Goal: Task Accomplishment & Management: Manage account settings

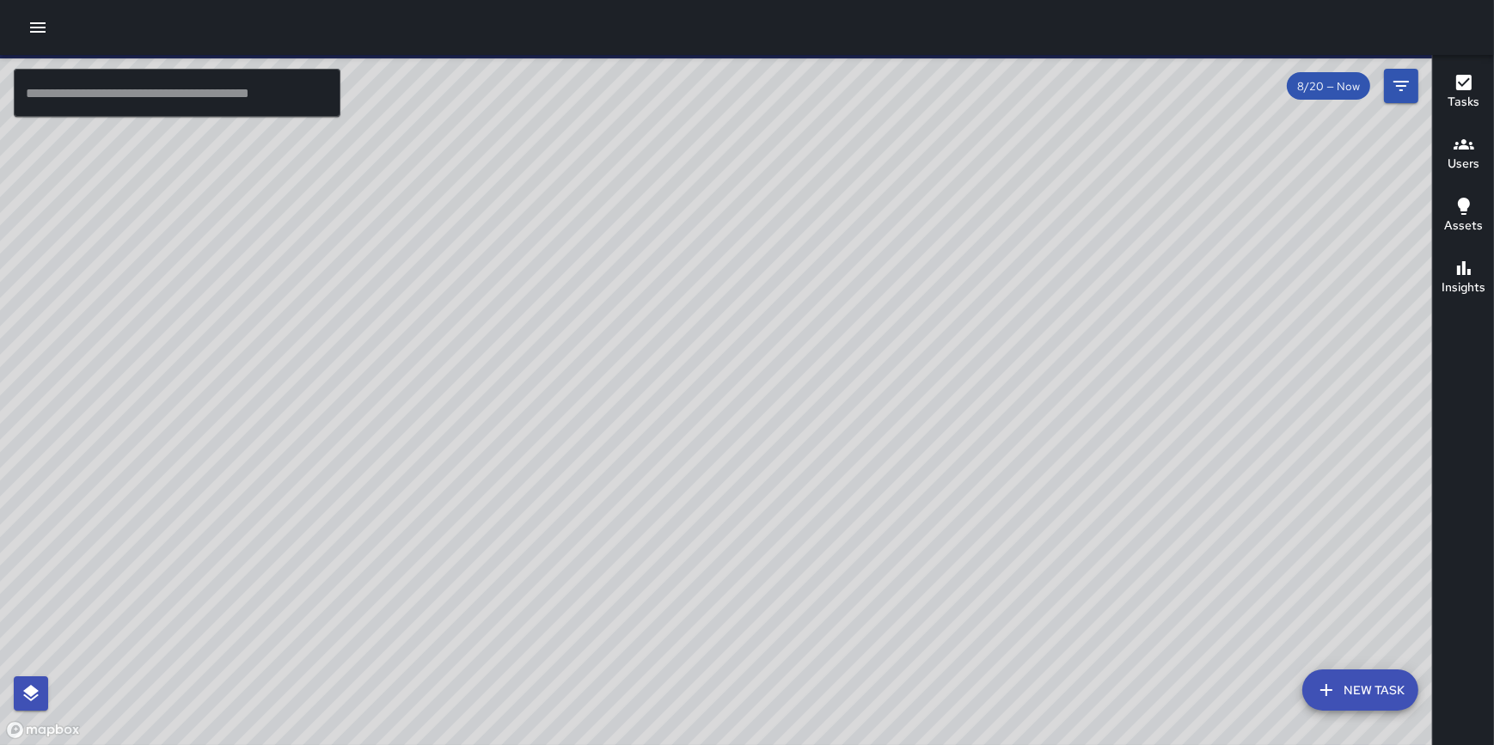
click at [35, 31] on icon "button" at bounding box center [37, 27] width 15 height 10
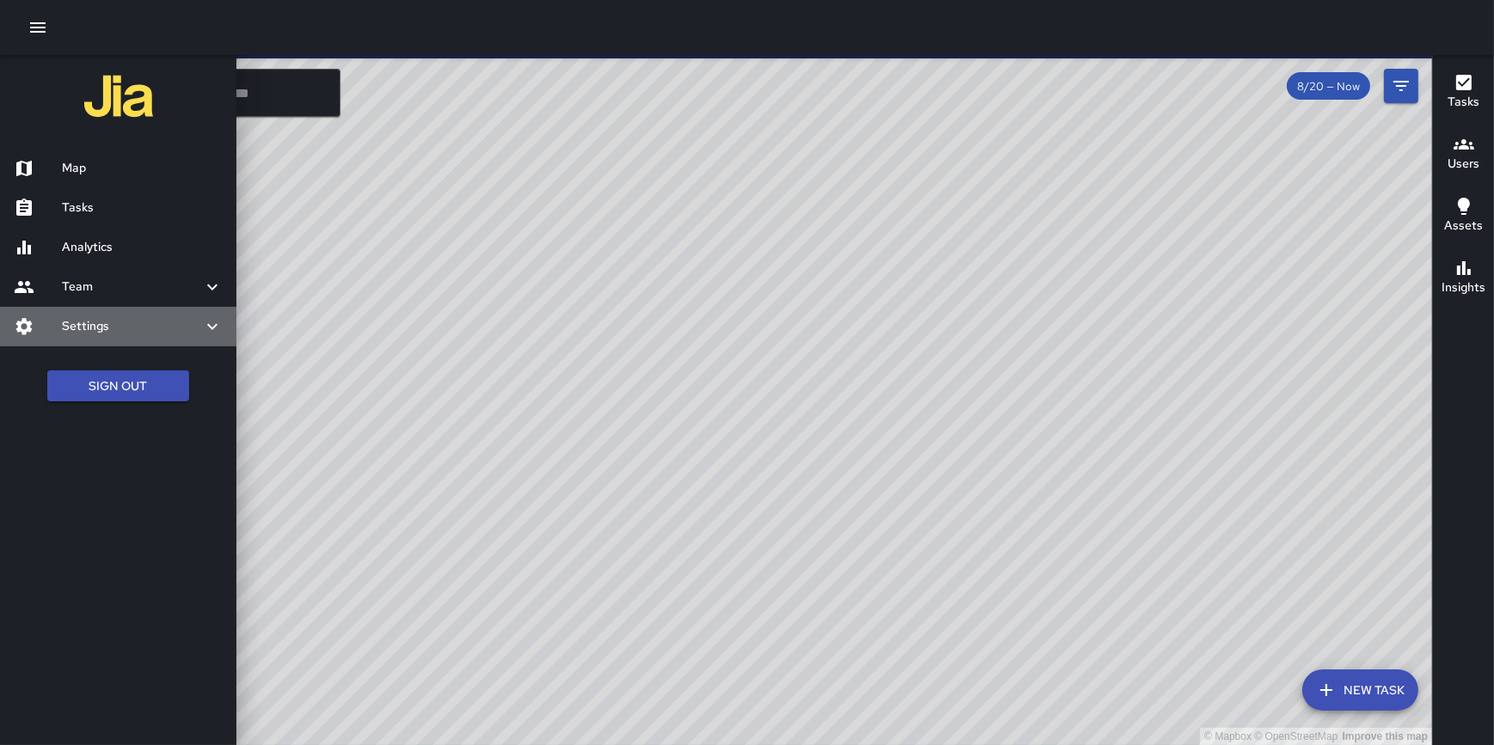
click at [91, 323] on h6 "Settings" at bounding box center [132, 326] width 140 height 19
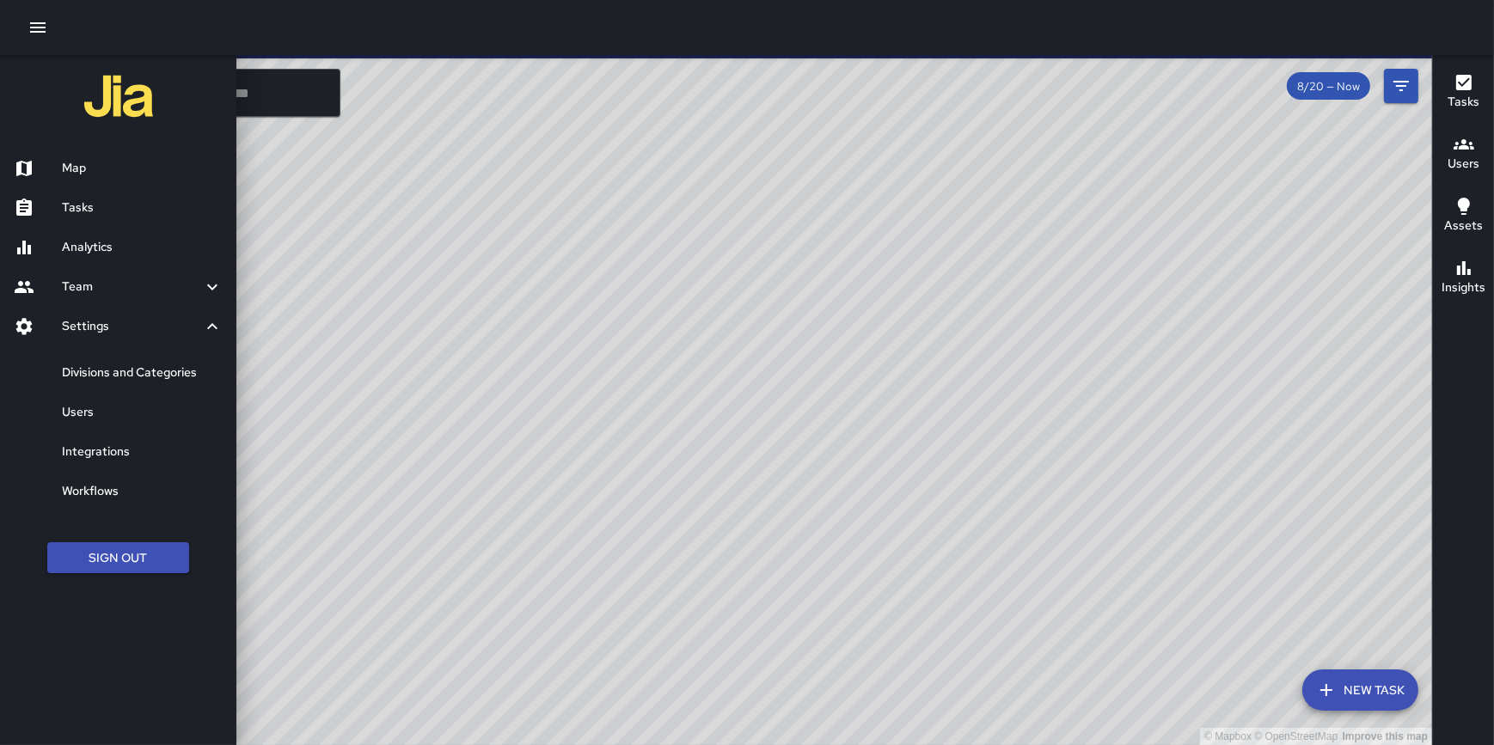
click at [25, 34] on button "button" at bounding box center [38, 27] width 34 height 34
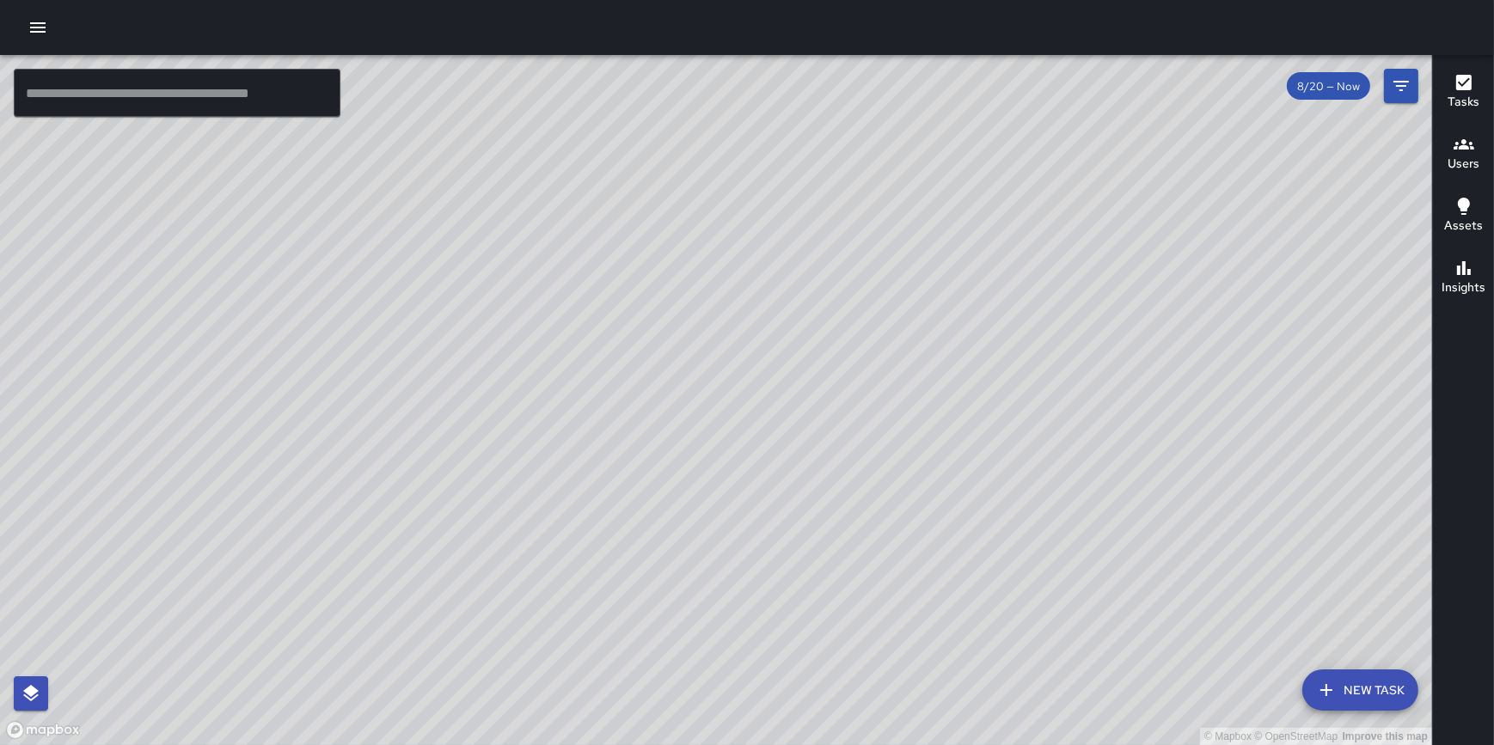
click at [37, 40] on button "button" at bounding box center [38, 27] width 34 height 34
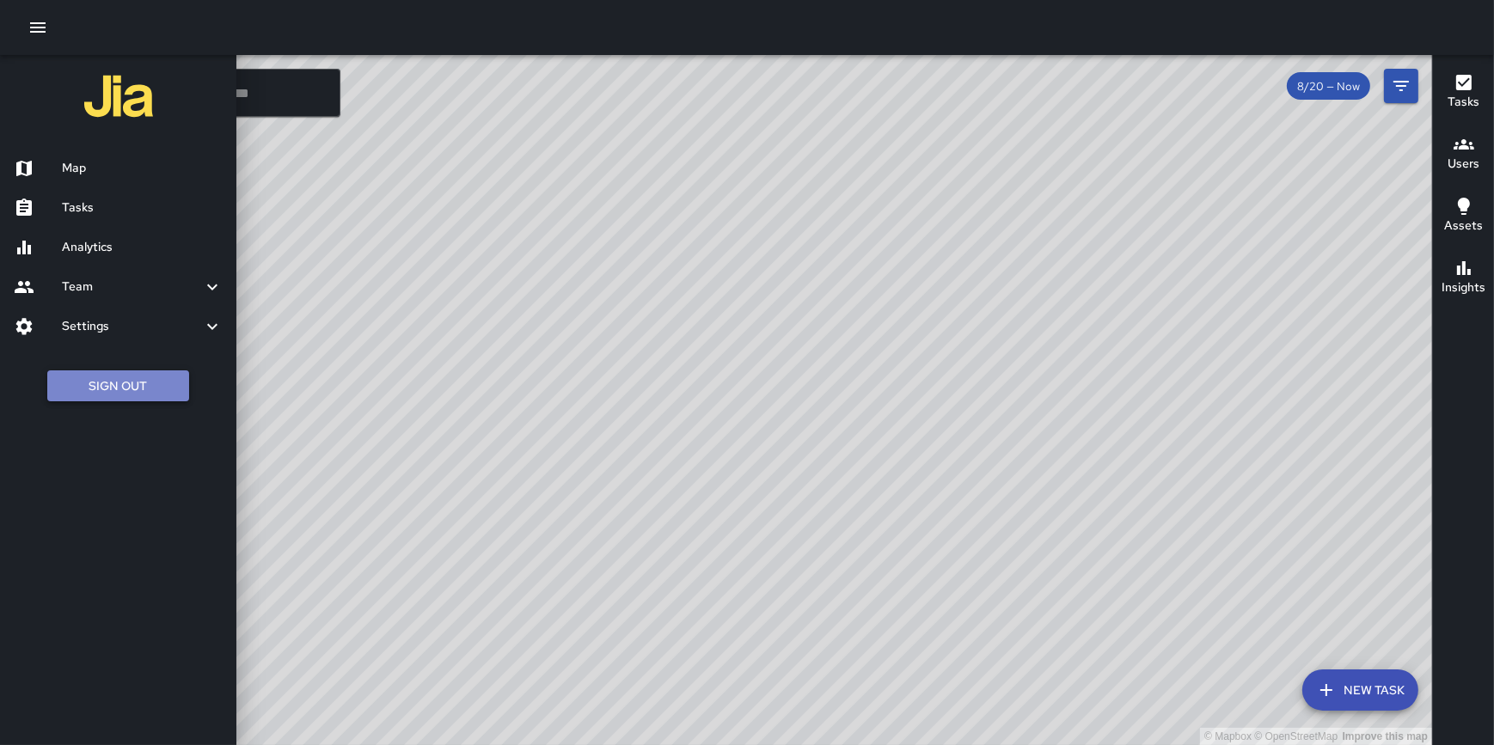
click at [120, 376] on button "Sign Out" at bounding box center [118, 386] width 142 height 32
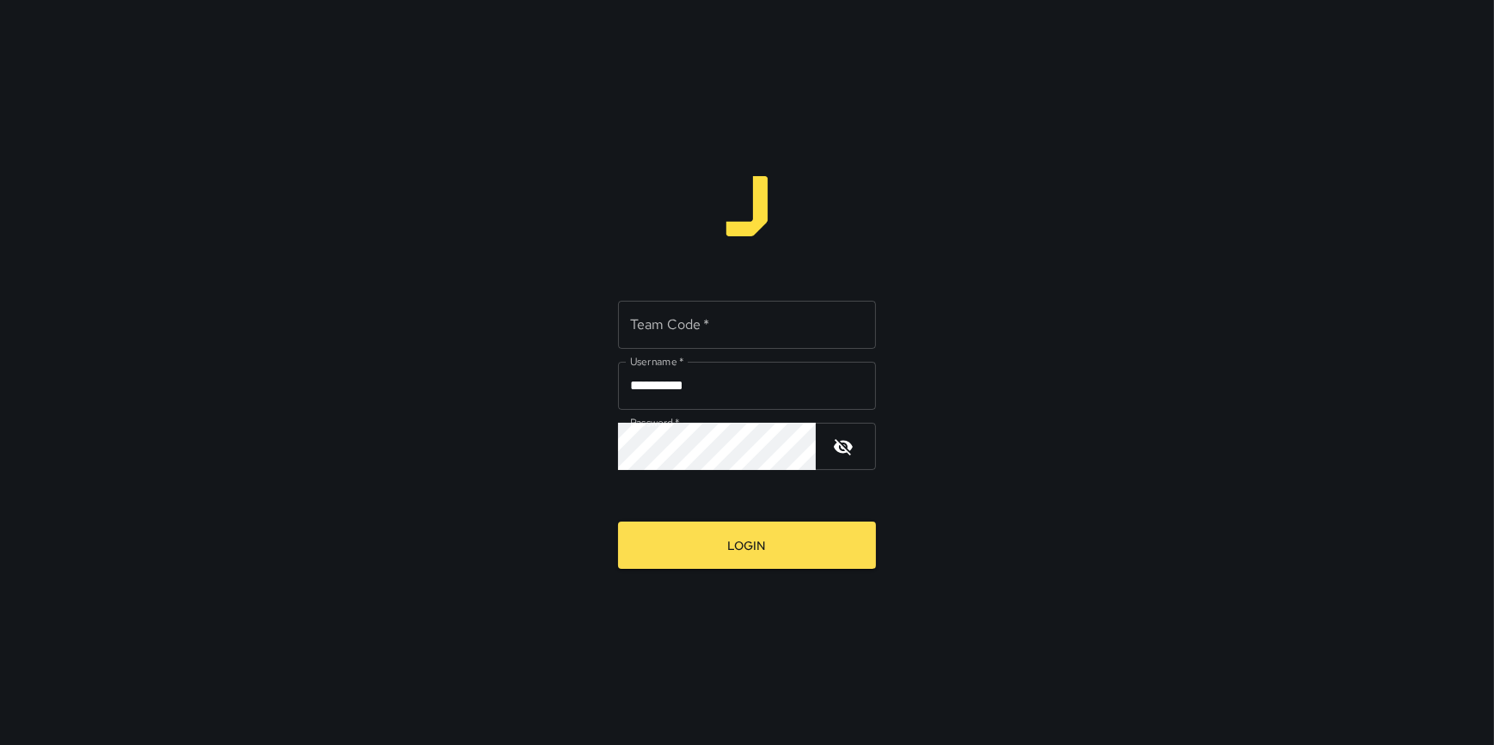
click at [697, 321] on input "Team Code   *" at bounding box center [747, 325] width 258 height 48
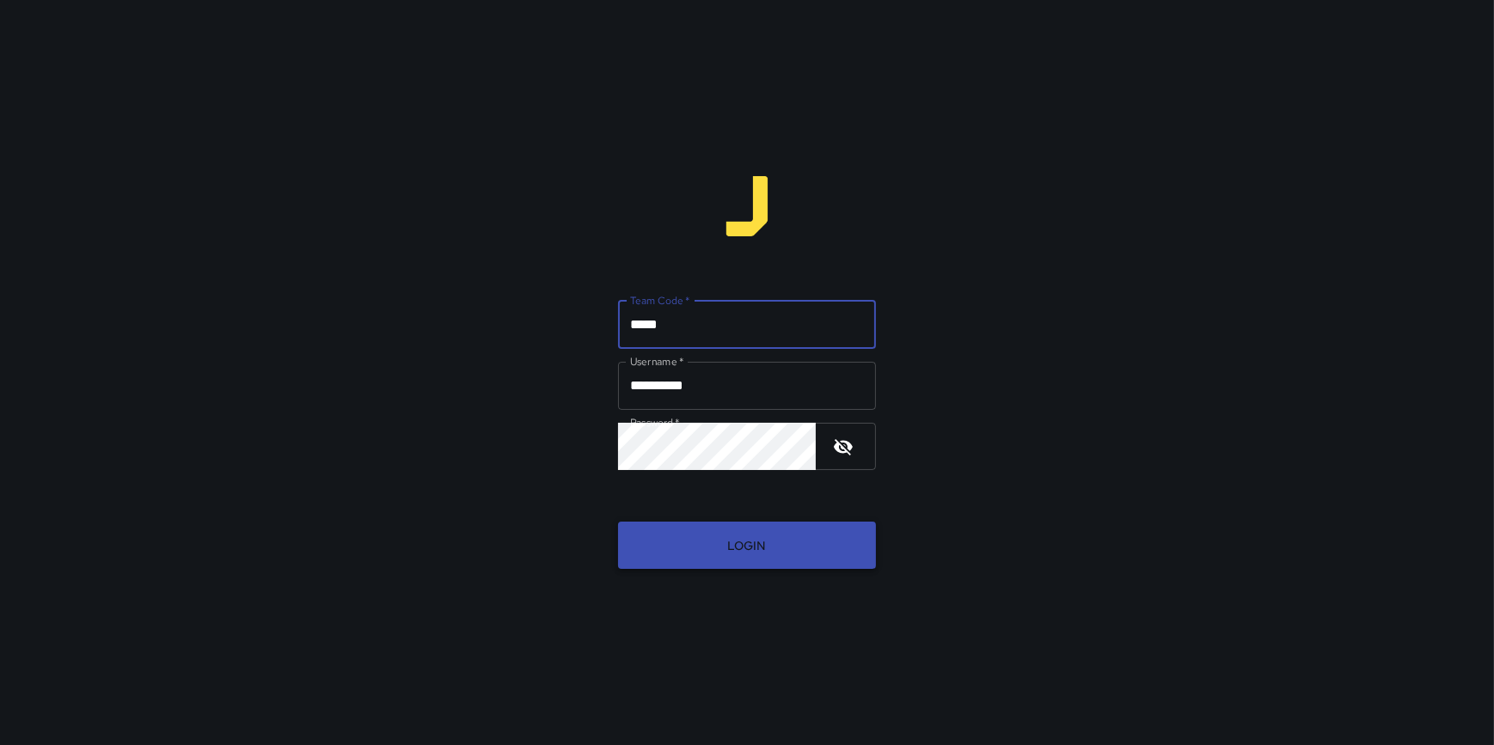
type input "*****"
click at [722, 543] on button "Login" at bounding box center [747, 545] width 258 height 47
